Goal: Navigation & Orientation: Understand site structure

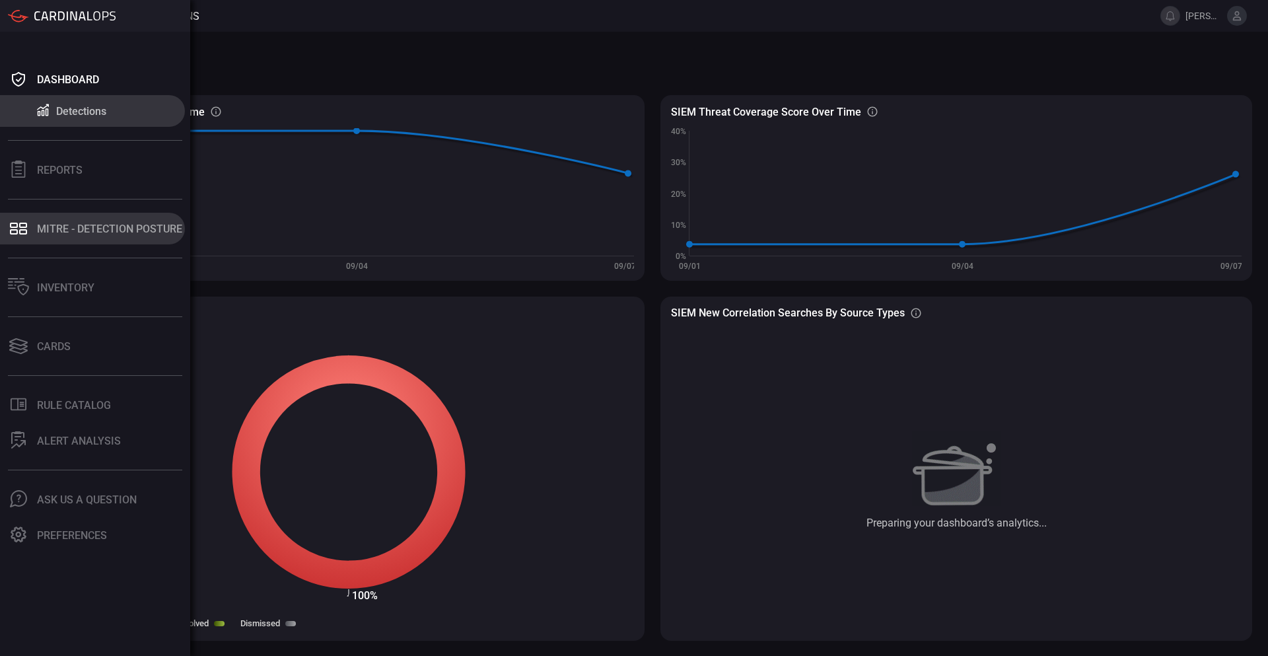
click at [81, 226] on div "MITRE - Detection Posture" at bounding box center [109, 229] width 145 height 13
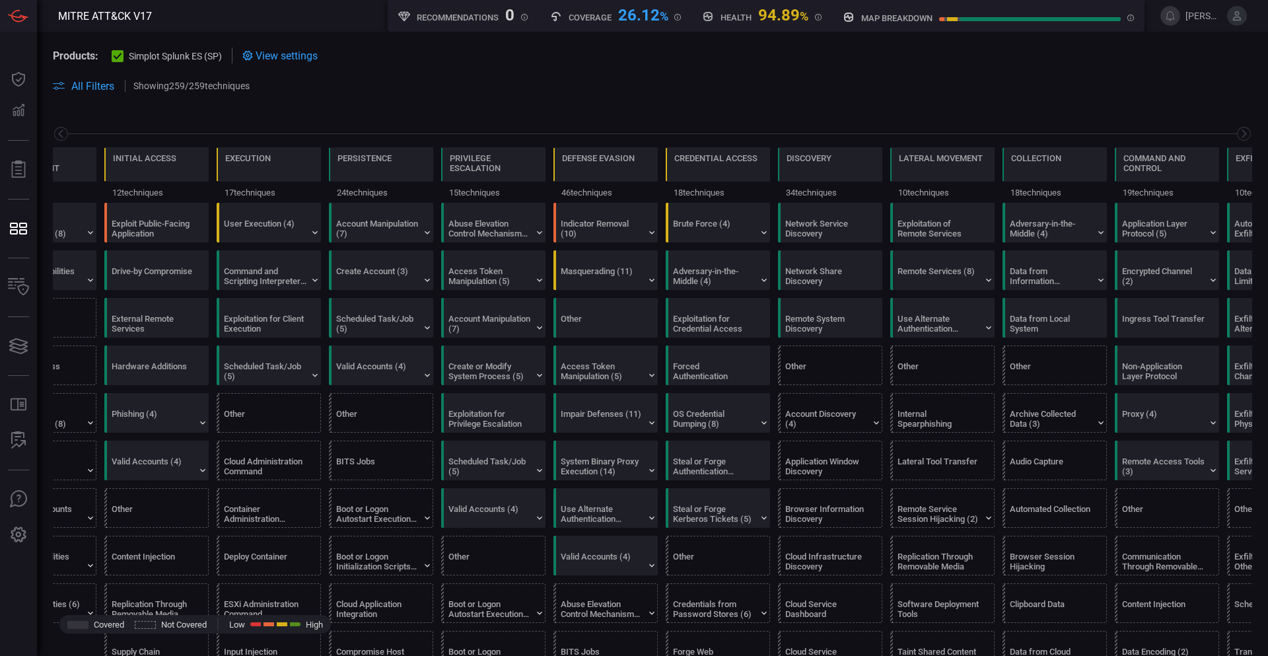
click at [888, 96] on span at bounding box center [652, 102] width 1199 height 16
click at [488, 94] on div "Products: Simplot Splunk ES (SP) View settings All Filters Showing 259 / 259 te…" at bounding box center [652, 71] width 1231 height 78
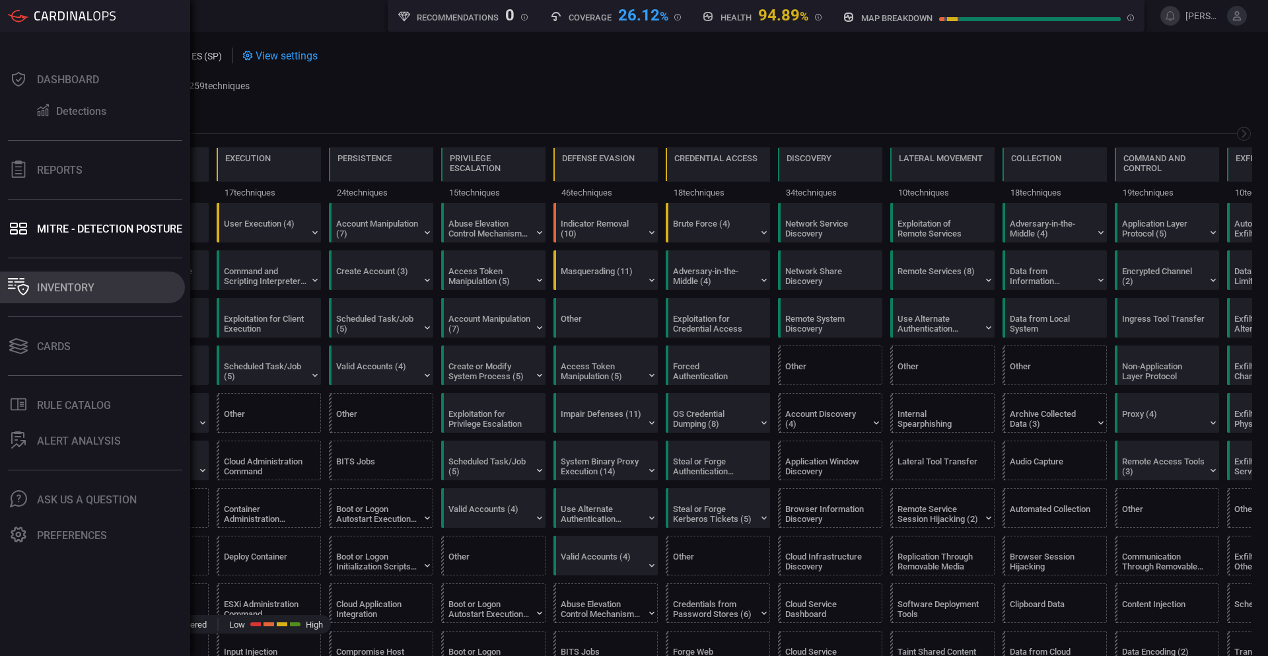
click at [68, 280] on button "Inventory" at bounding box center [92, 287] width 185 height 32
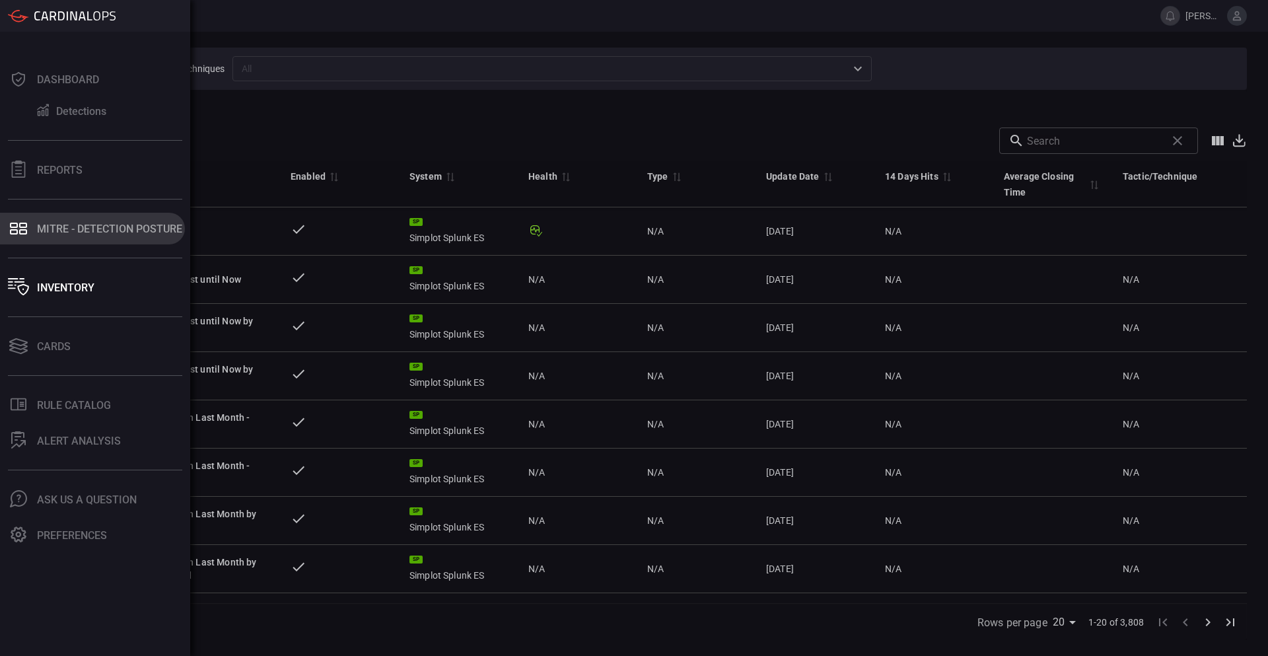
click at [112, 228] on div "MITRE - Detection Posture" at bounding box center [109, 229] width 145 height 13
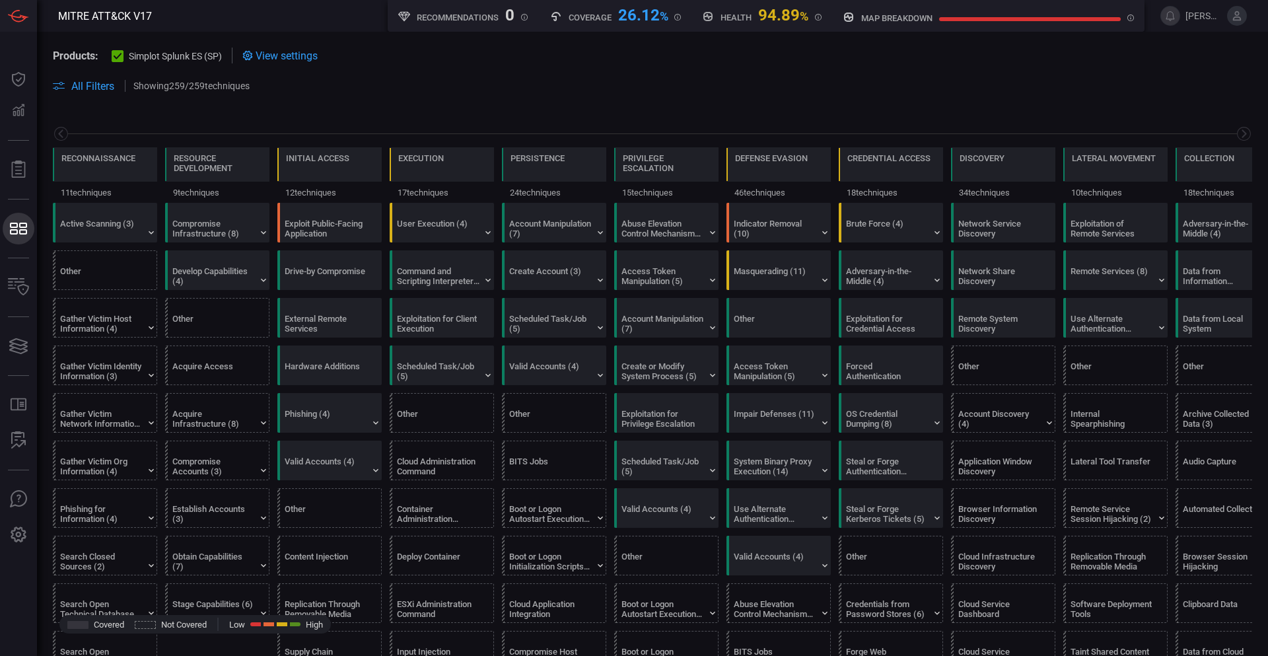
scroll to position [0, 173]
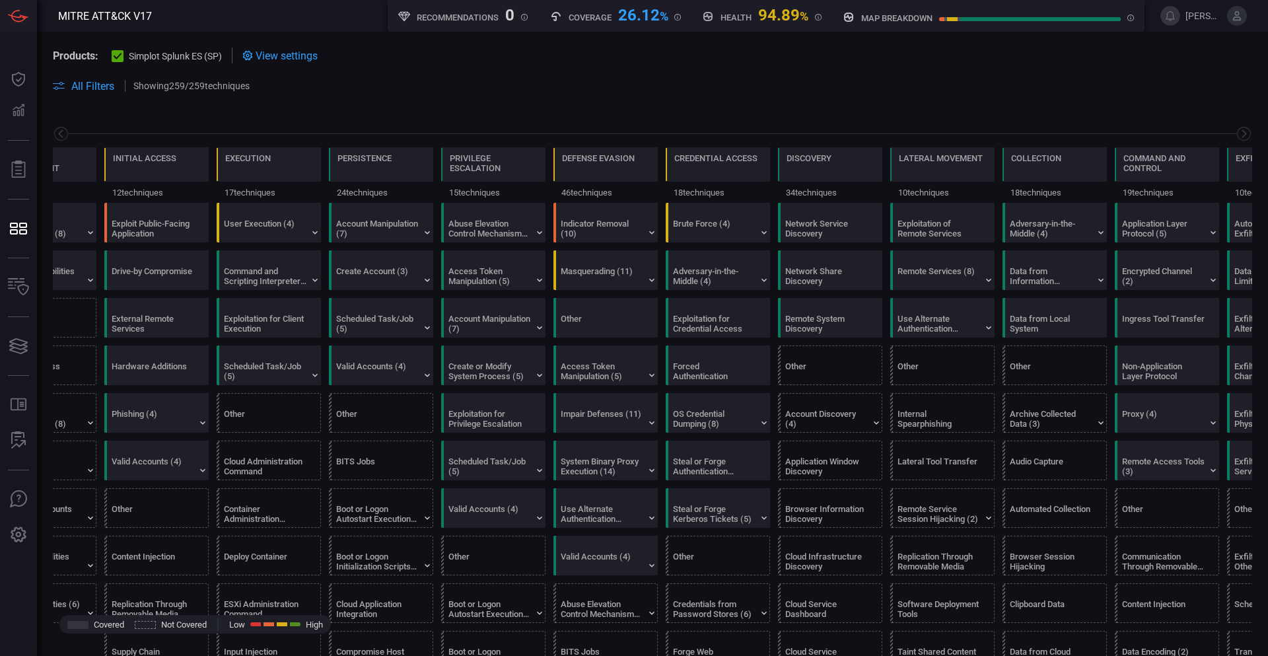
click at [648, 116] on div "Reconnaissance 11 techniques Resource Development 9 techniques Initial Access 1…" at bounding box center [652, 156] width 1231 height 93
